Goal: Information Seeking & Learning: Learn about a topic

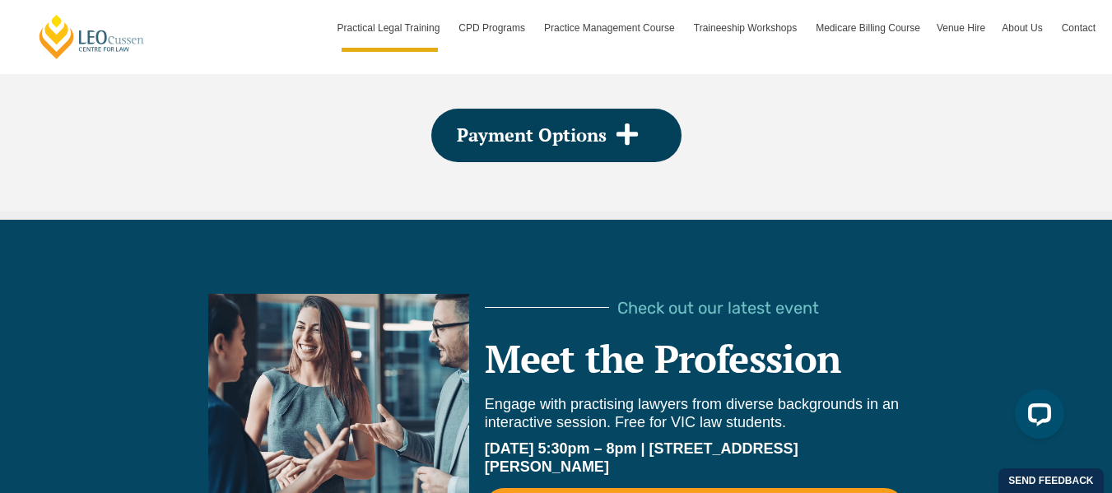
scroll to position [3393, 0]
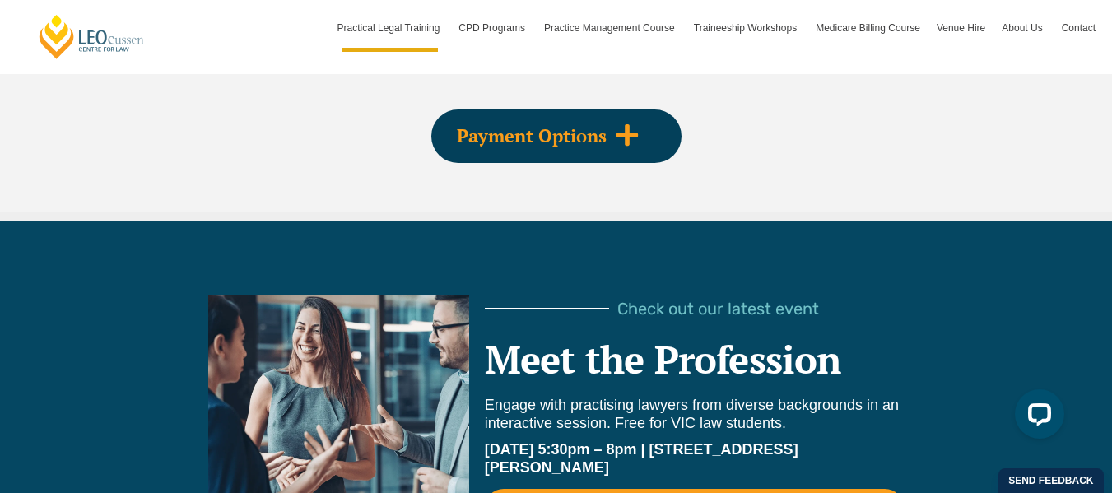
click at [461, 142] on span "Payment Options" at bounding box center [532, 136] width 150 height 18
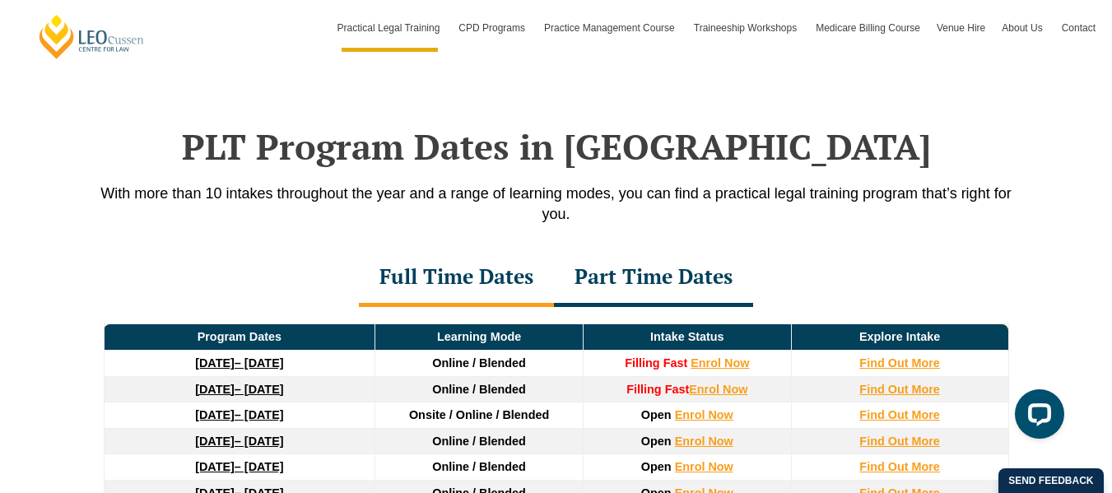
scroll to position [2101, 0]
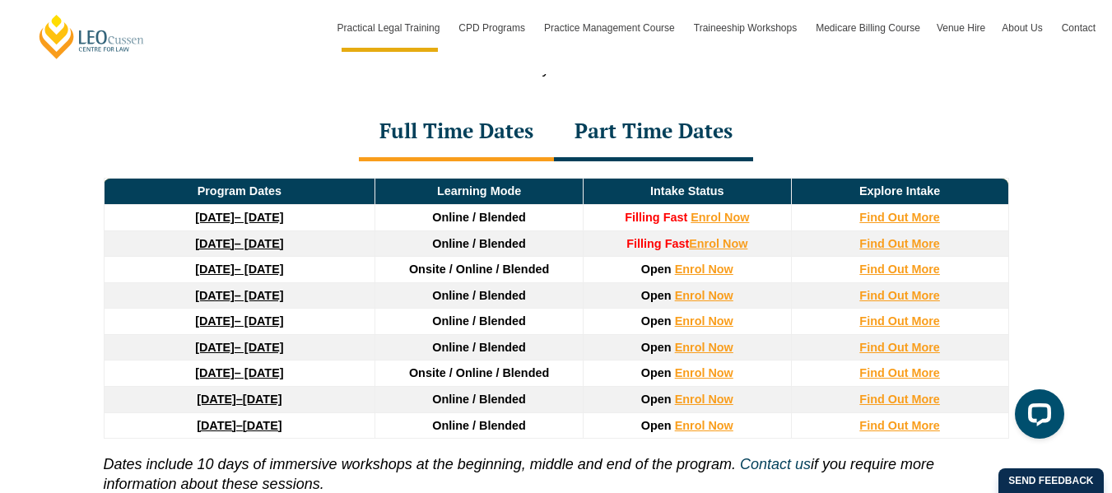
scroll to position [2243, 0]
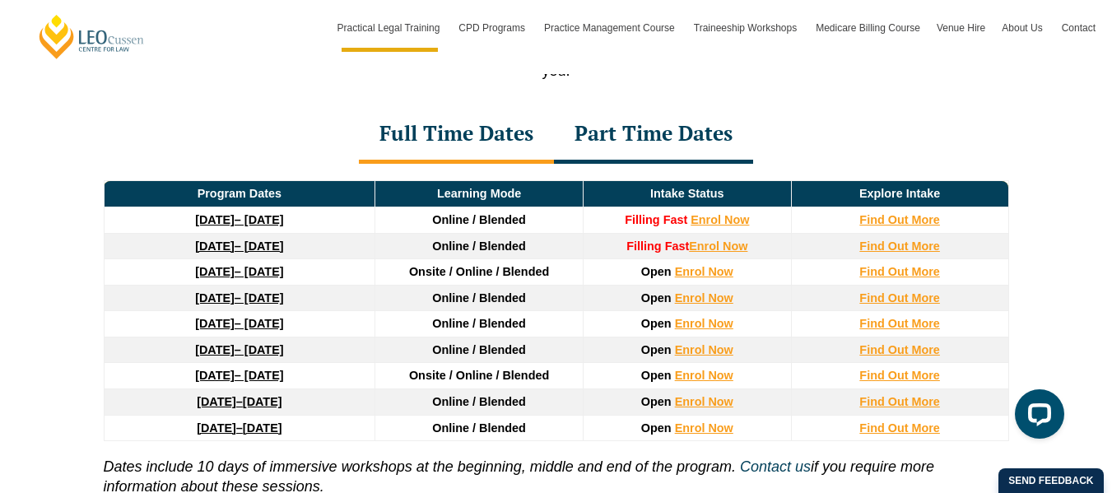
click at [641, 123] on div "Part Time Dates" at bounding box center [653, 135] width 199 height 58
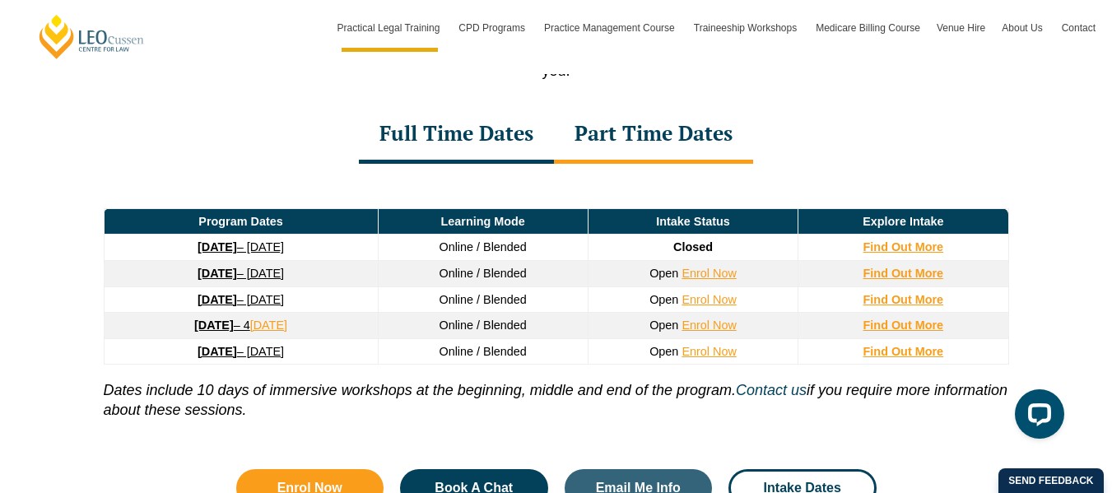
click at [544, 142] on div "Full Time Dates" at bounding box center [456, 135] width 195 height 58
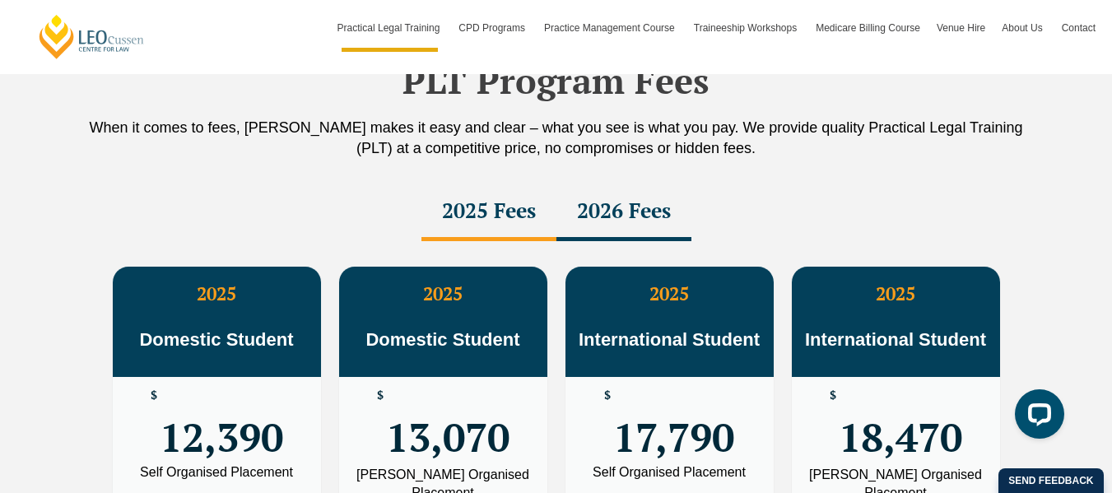
scroll to position [2884, 0]
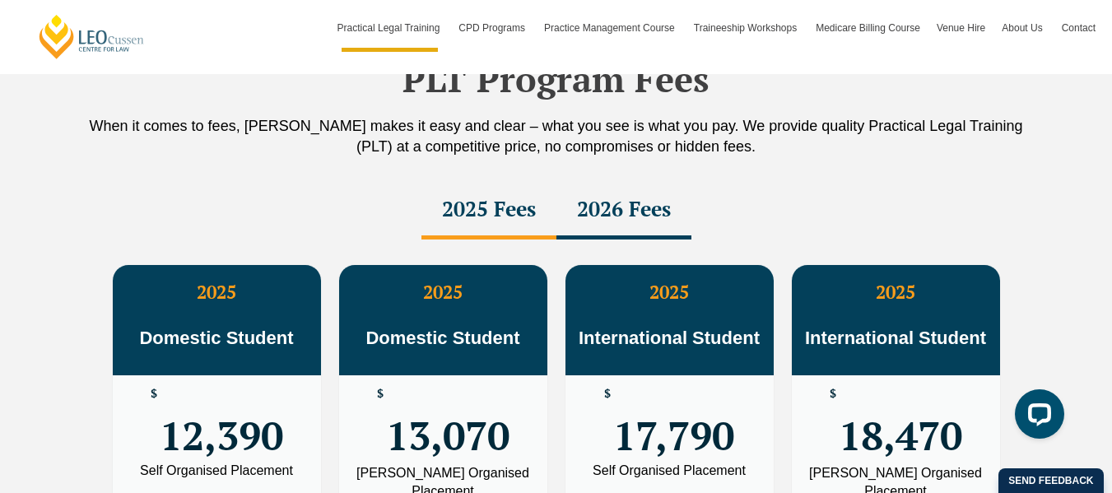
click at [604, 214] on div "2026 Fees" at bounding box center [624, 211] width 135 height 58
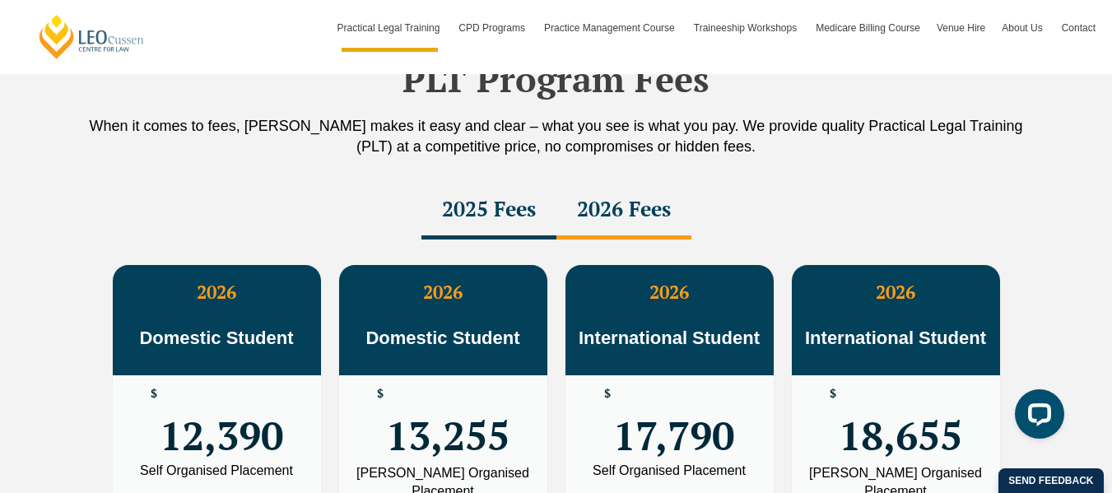
click at [498, 223] on div "2025 Fees" at bounding box center [489, 211] width 135 height 58
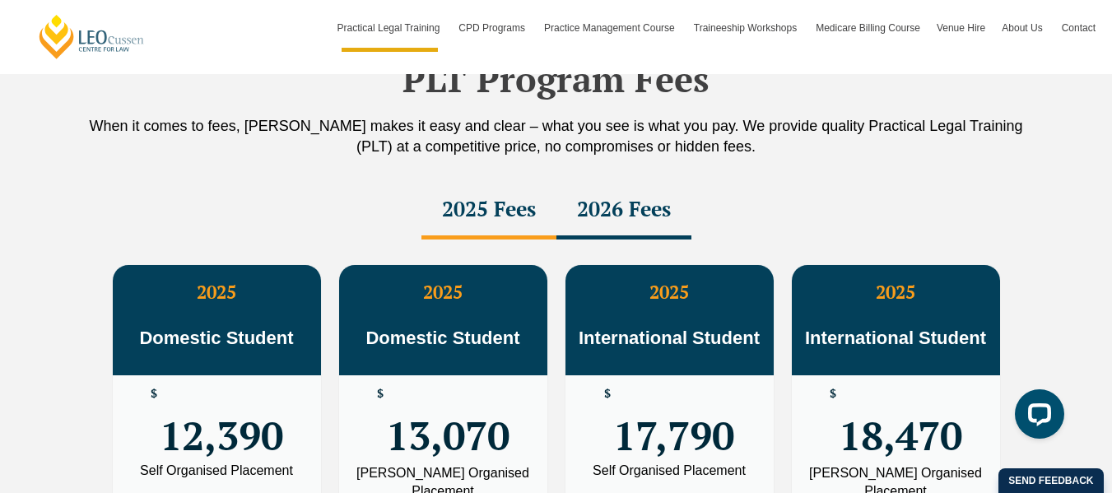
click at [614, 212] on div "2026 Fees" at bounding box center [624, 211] width 135 height 58
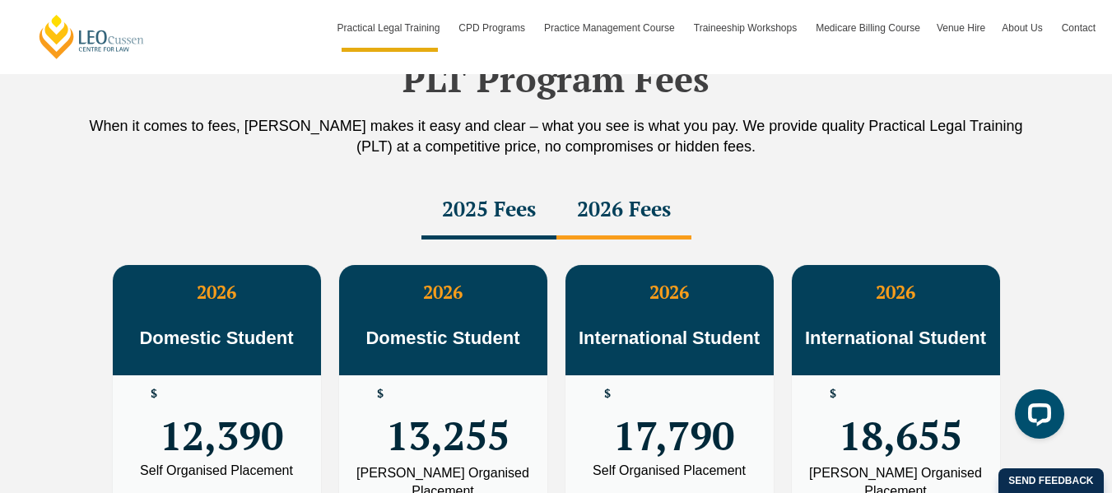
click at [507, 226] on div "2025 Fees" at bounding box center [489, 211] width 135 height 58
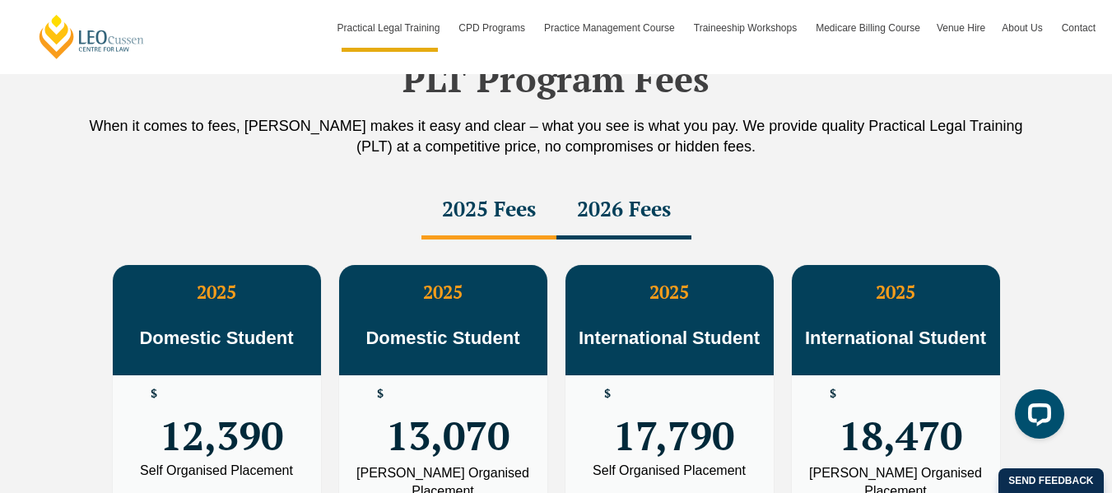
click at [603, 231] on div "2026 Fees" at bounding box center [624, 211] width 135 height 58
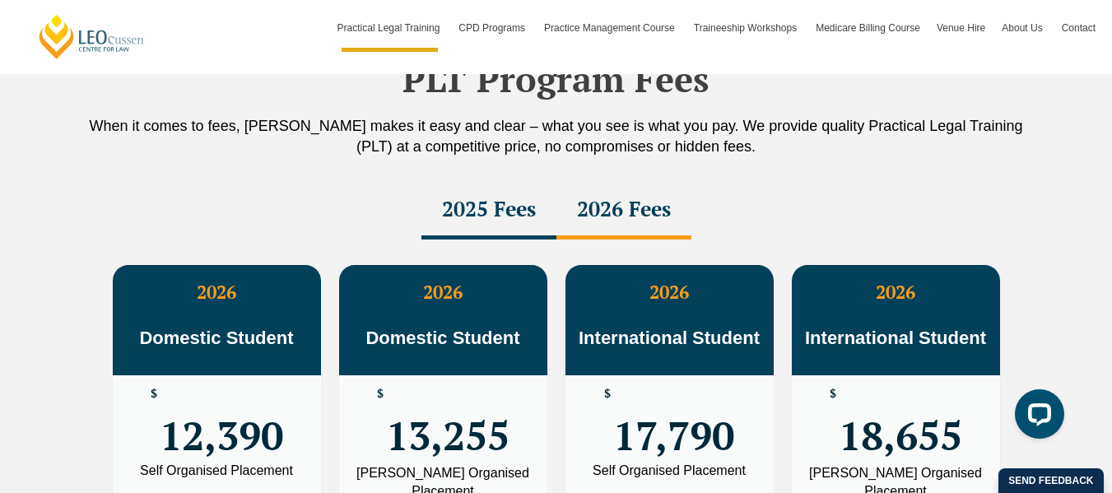
click at [502, 230] on div "2025 Fees" at bounding box center [489, 211] width 135 height 58
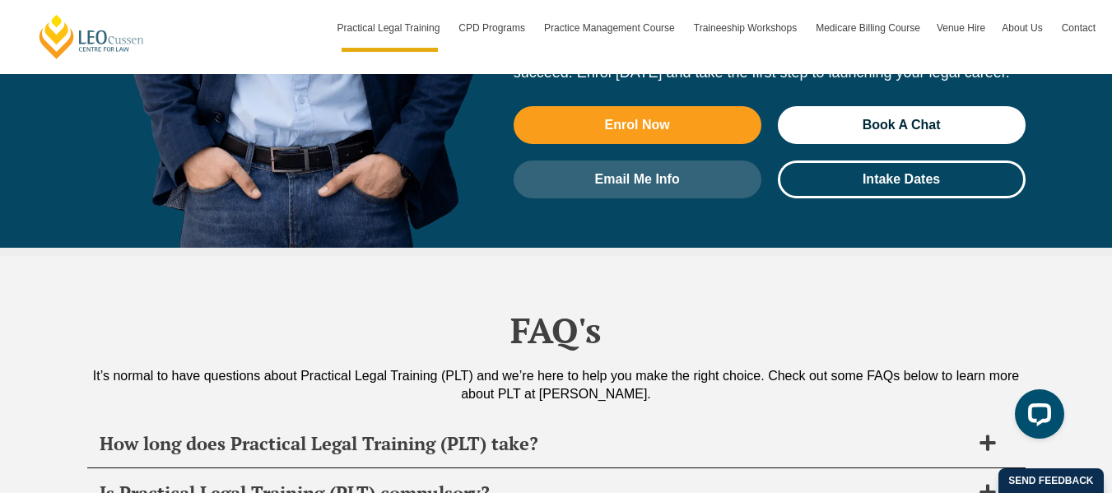
scroll to position [7700, 0]
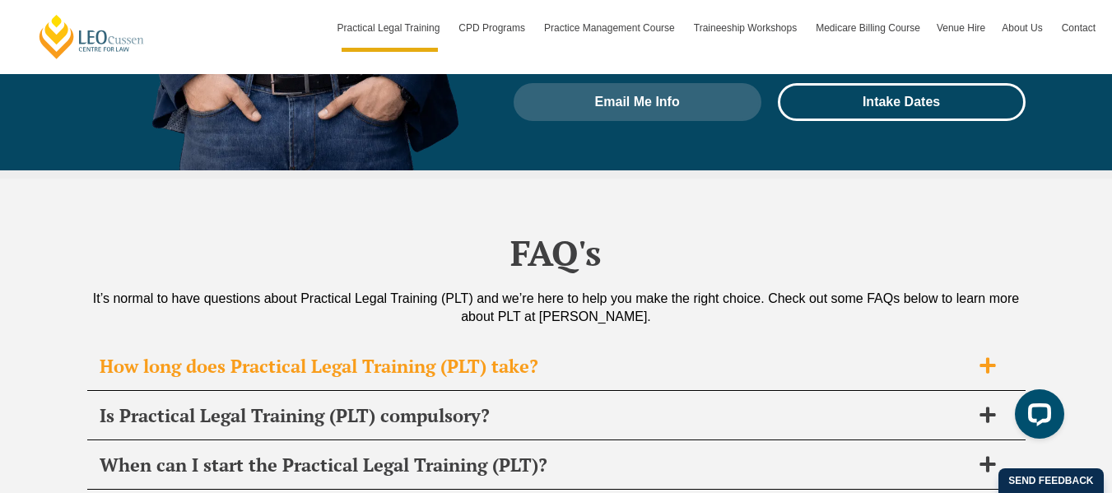
click at [617, 355] on h2 "How long does Practical Legal Training (PLT) take?" at bounding box center [535, 366] width 871 height 23
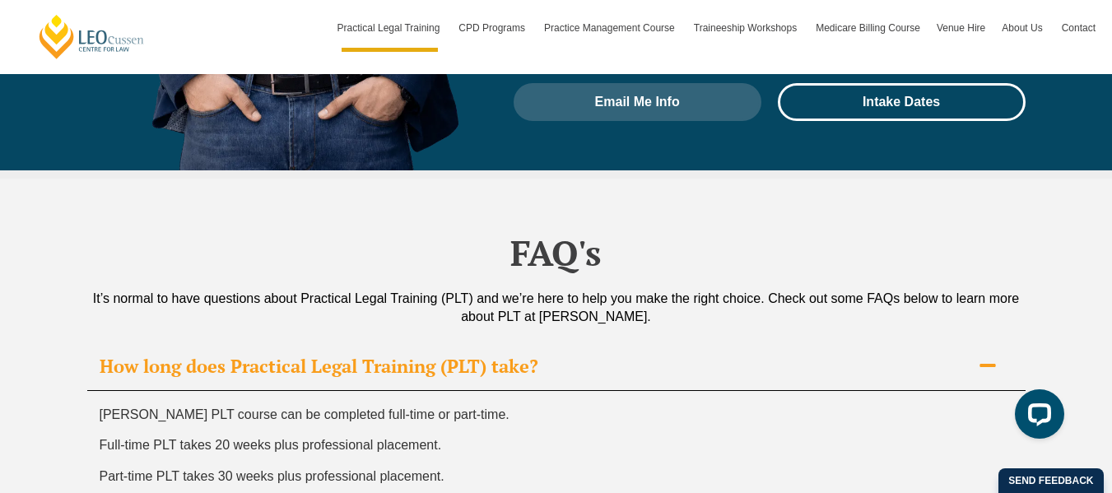
click at [618, 355] on h2 "How long does Practical Legal Training (PLT) take?" at bounding box center [535, 366] width 871 height 23
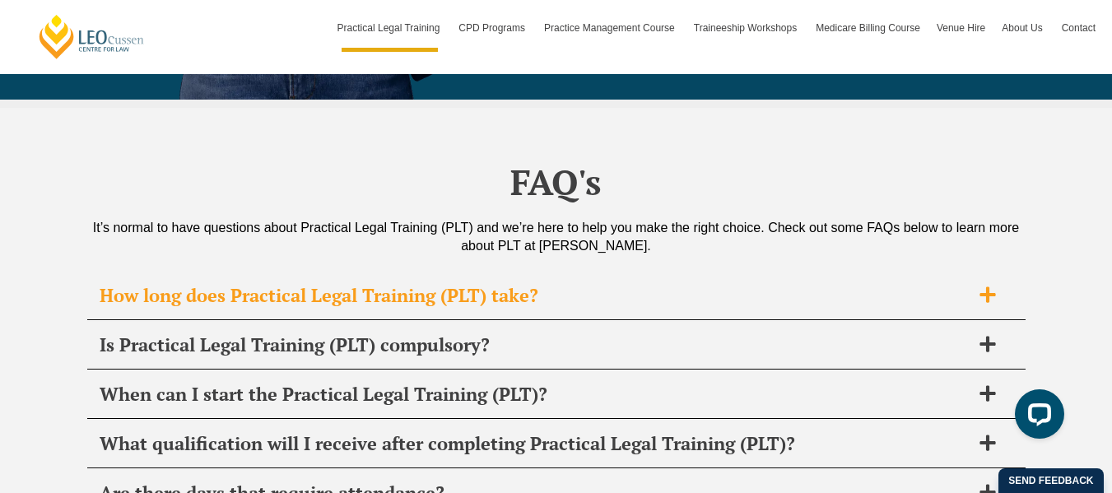
scroll to position [7772, 0]
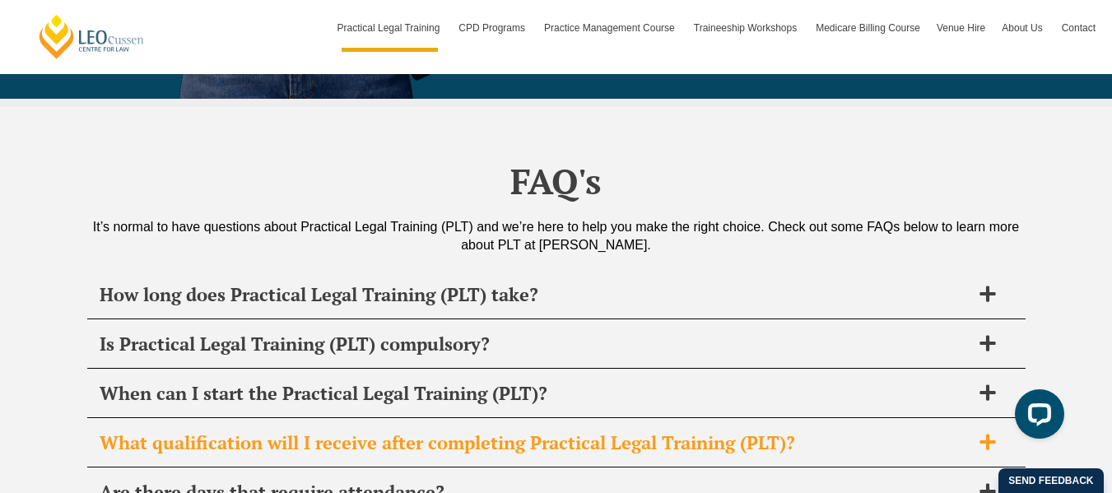
click at [618, 431] on h2 "What qualification will I receive after completing Practical Legal Training (PL…" at bounding box center [535, 442] width 871 height 23
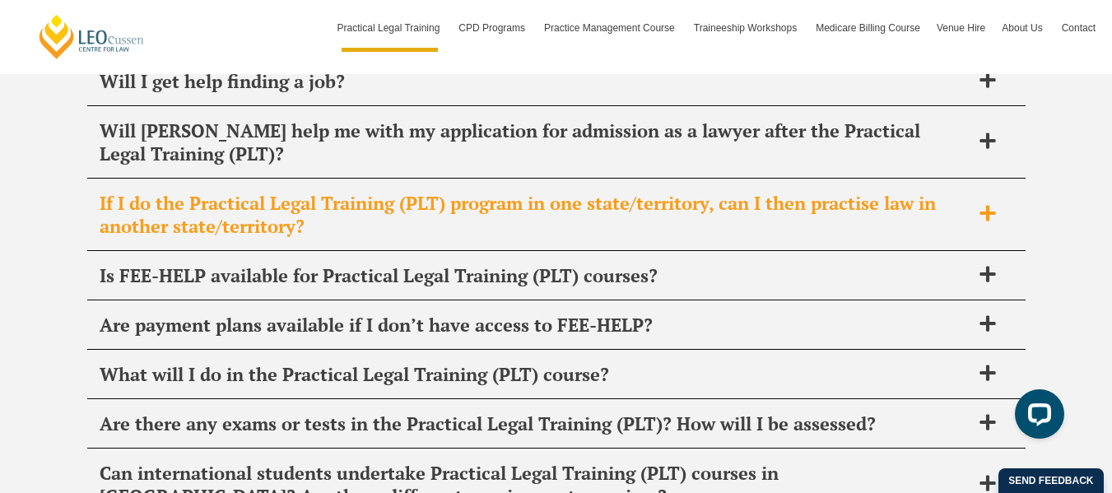
scroll to position [8410, 0]
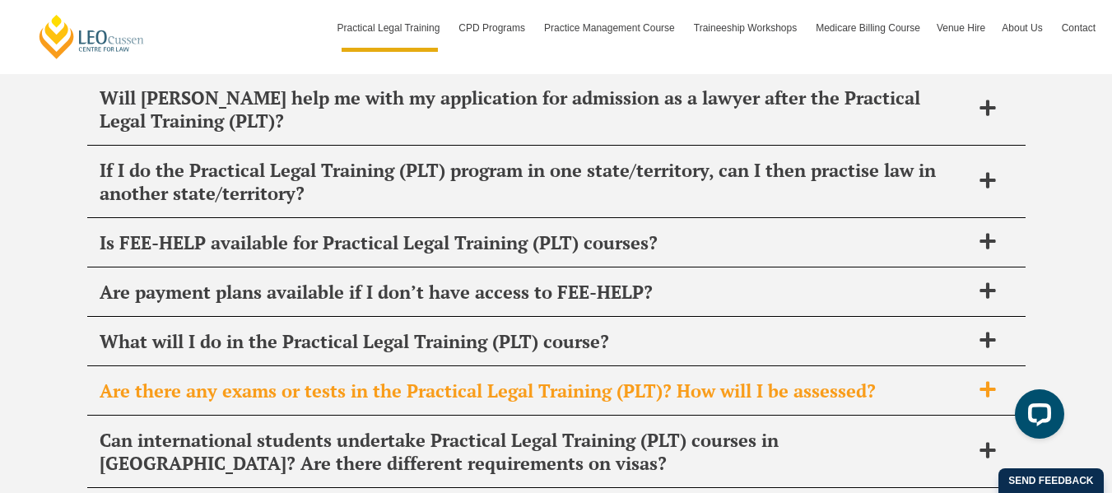
click at [592, 380] on h2 "Are there any exams or tests in the Practical Legal Training (PLT)? How will I …" at bounding box center [535, 391] width 871 height 23
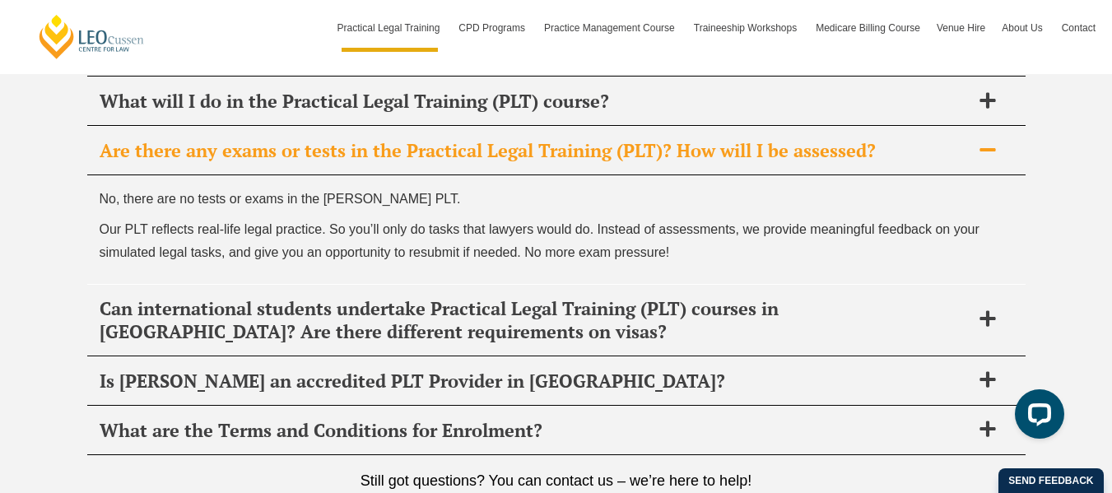
scroll to position [8608, 0]
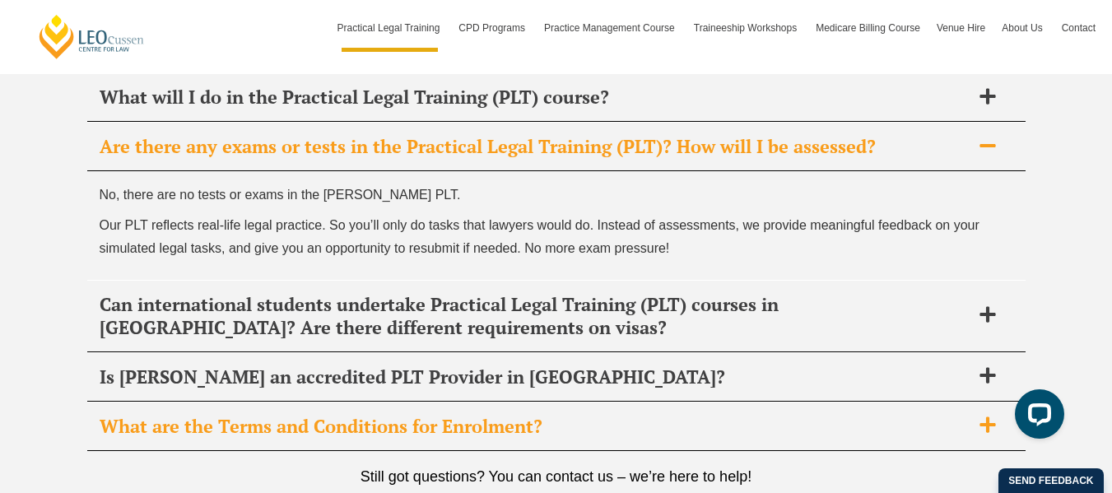
click at [595, 415] on h2 "What are the Terms and Conditions for Enrolment?" at bounding box center [535, 426] width 871 height 23
